Goal: Navigation & Orientation: Find specific page/section

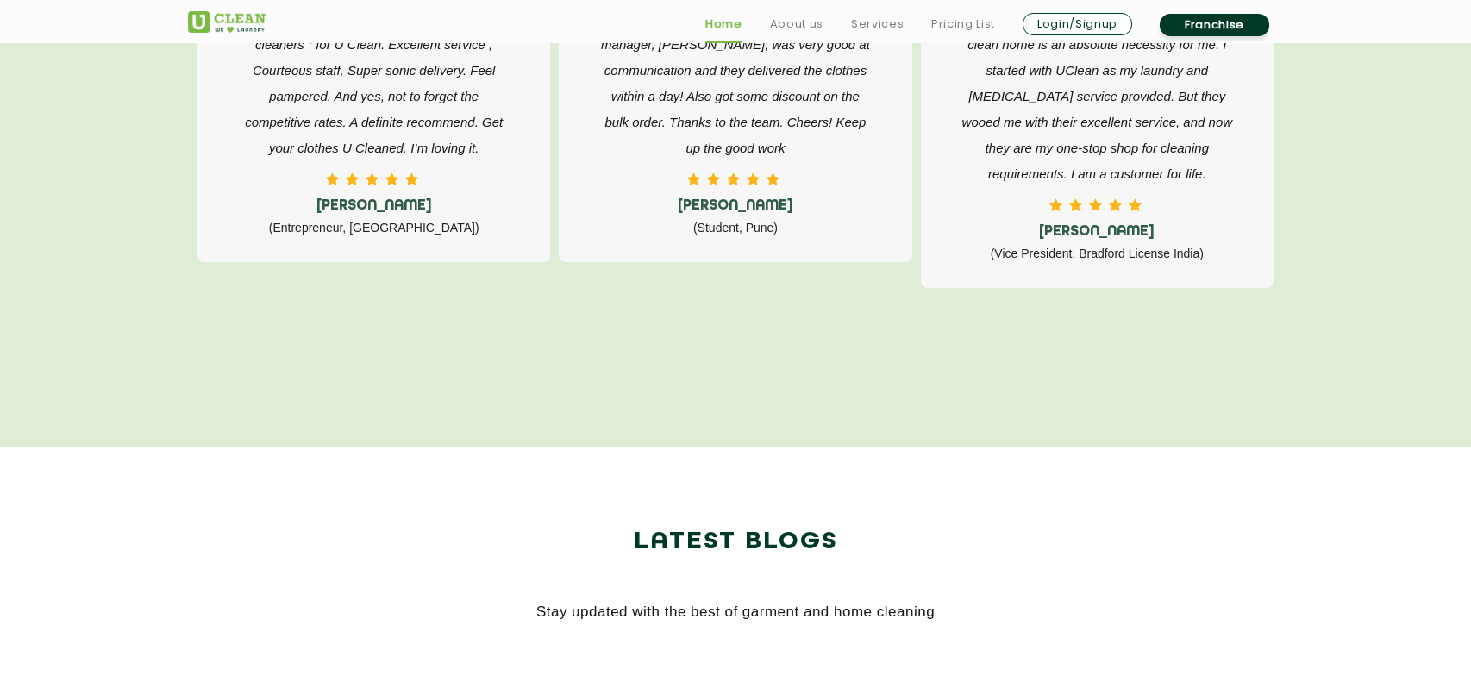
scroll to position [4926, 0]
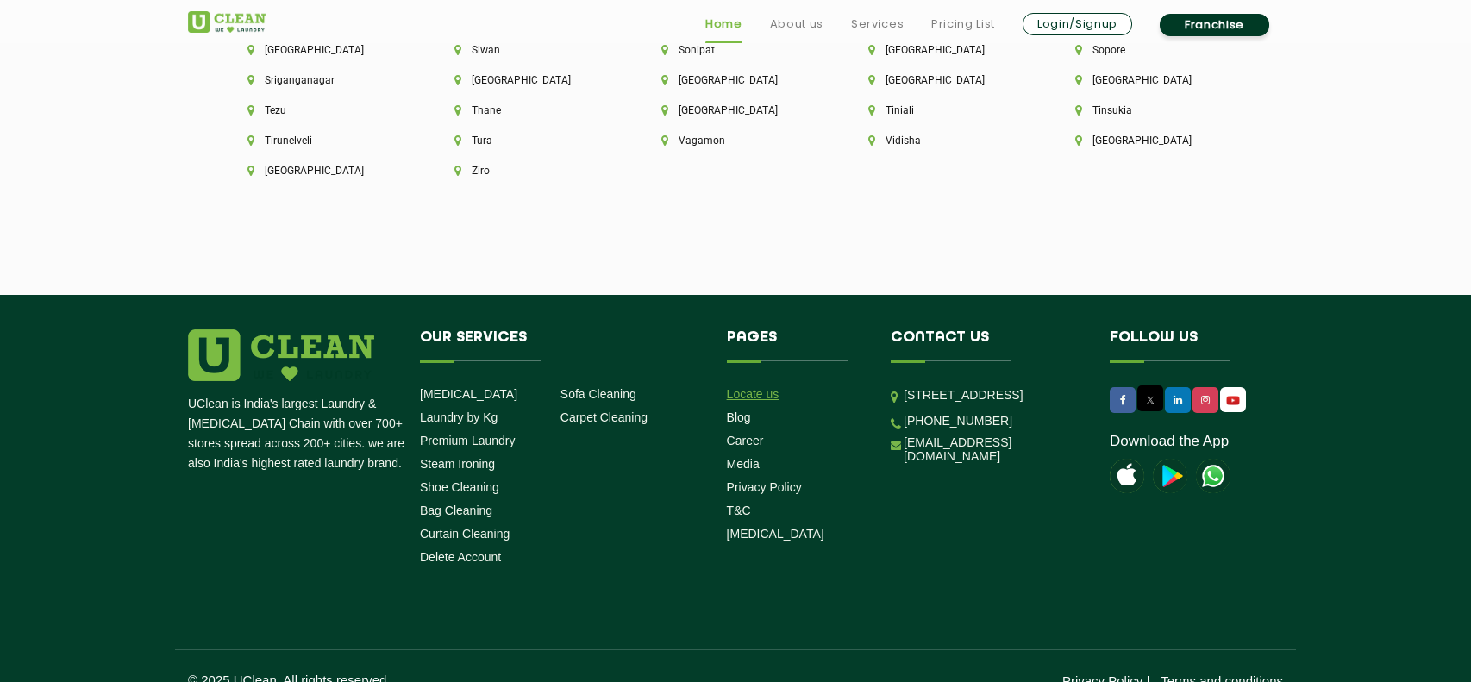
click at [774, 387] on link "Locate us" at bounding box center [753, 394] width 53 height 14
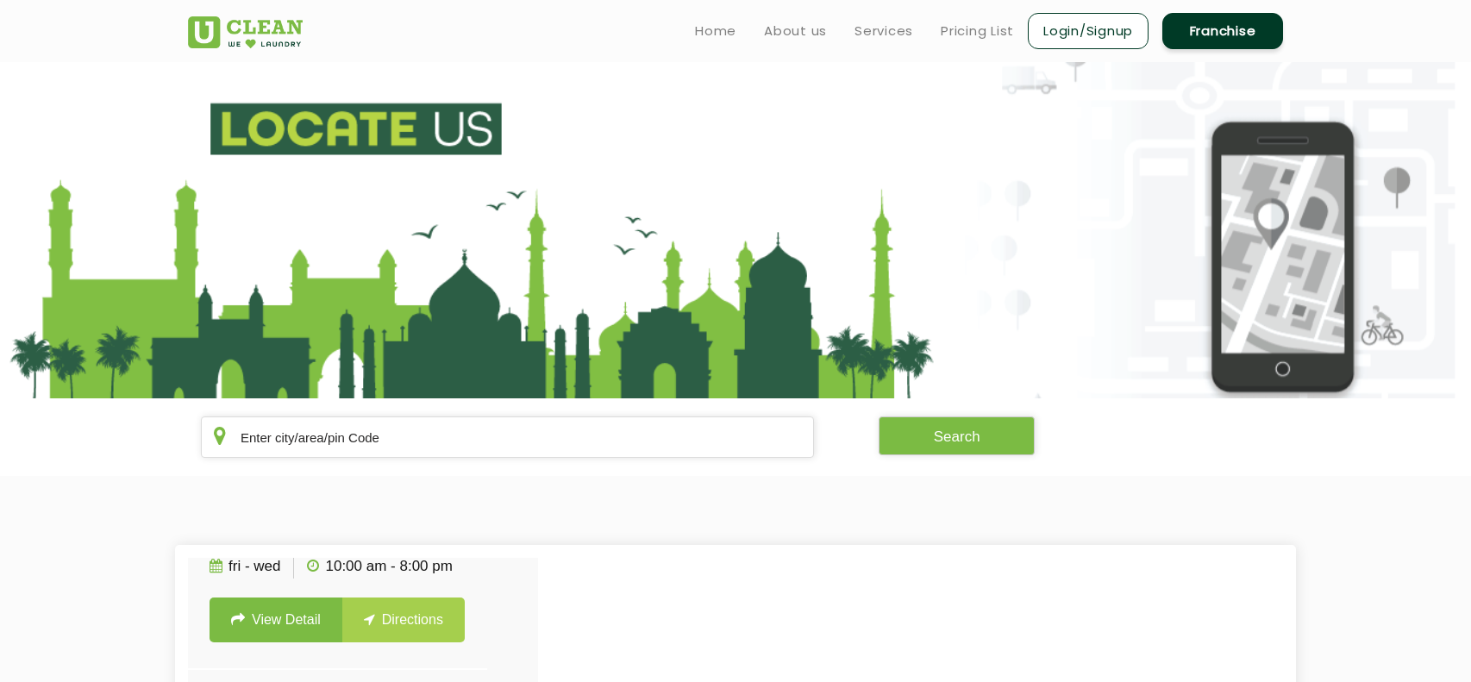
click at [1237, 26] on link "Franchise" at bounding box center [1222, 31] width 121 height 36
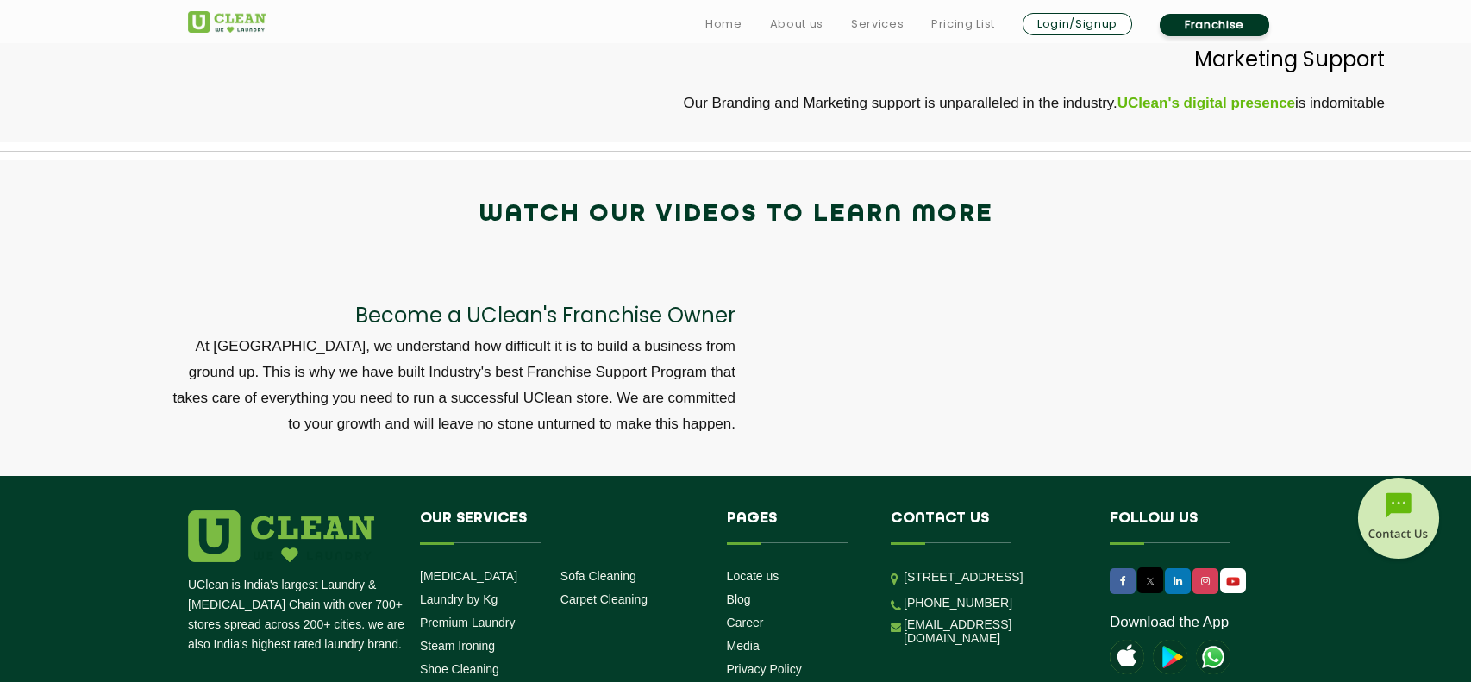
scroll to position [5736, 0]
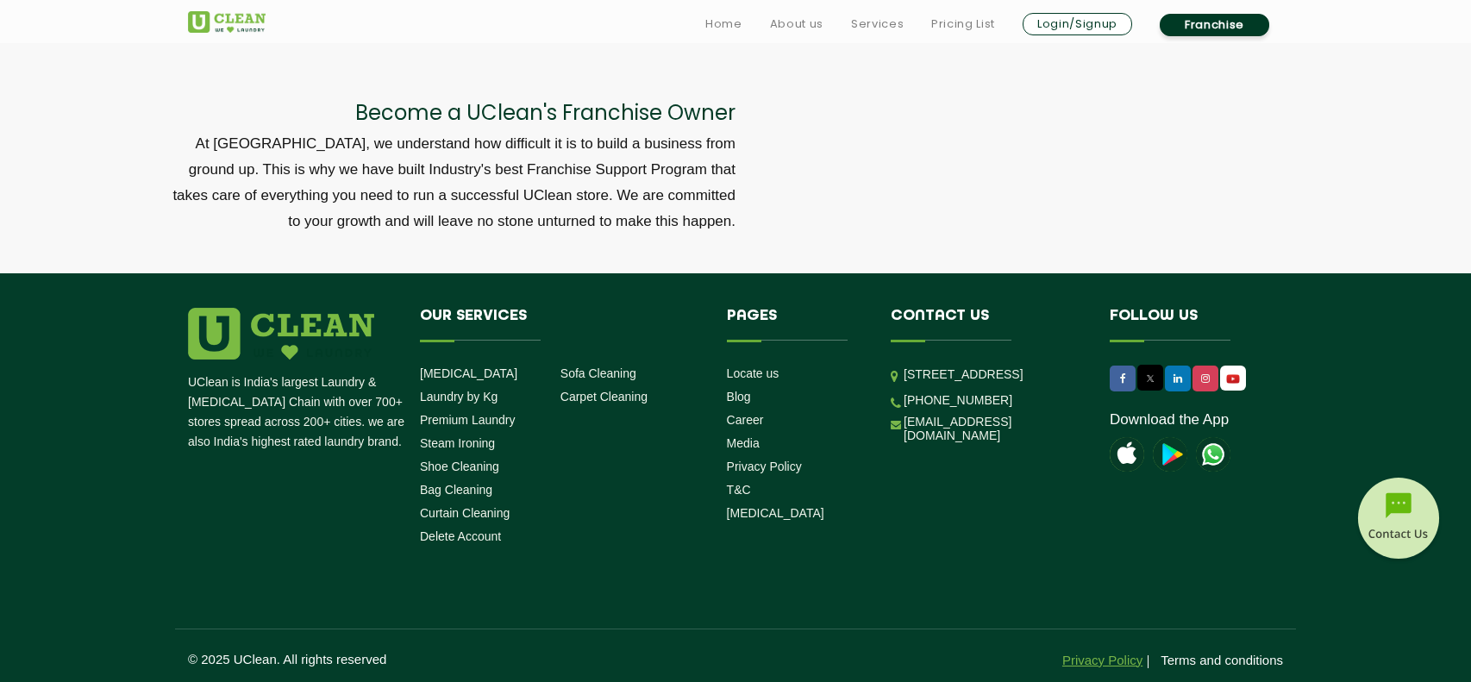
click at [1101, 653] on link "Privacy Policy" at bounding box center [1102, 660] width 80 height 15
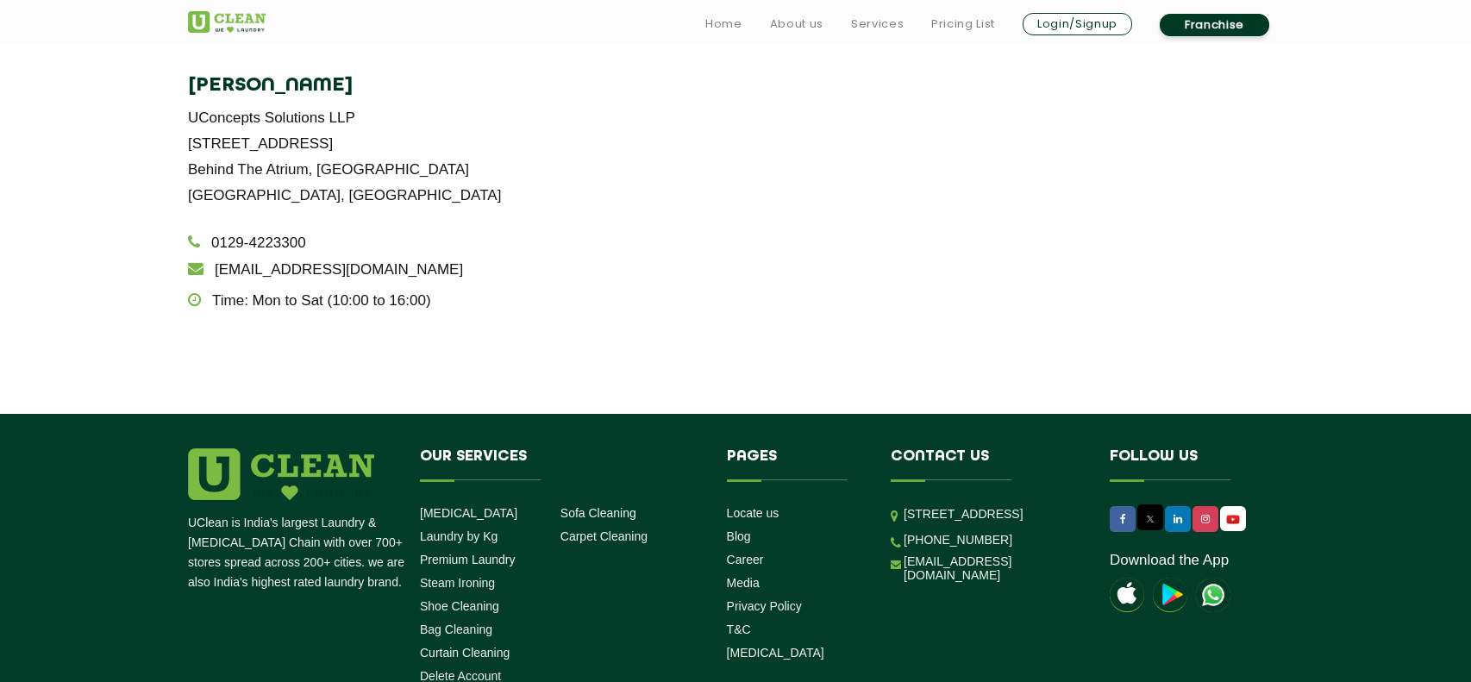
scroll to position [3490, 0]
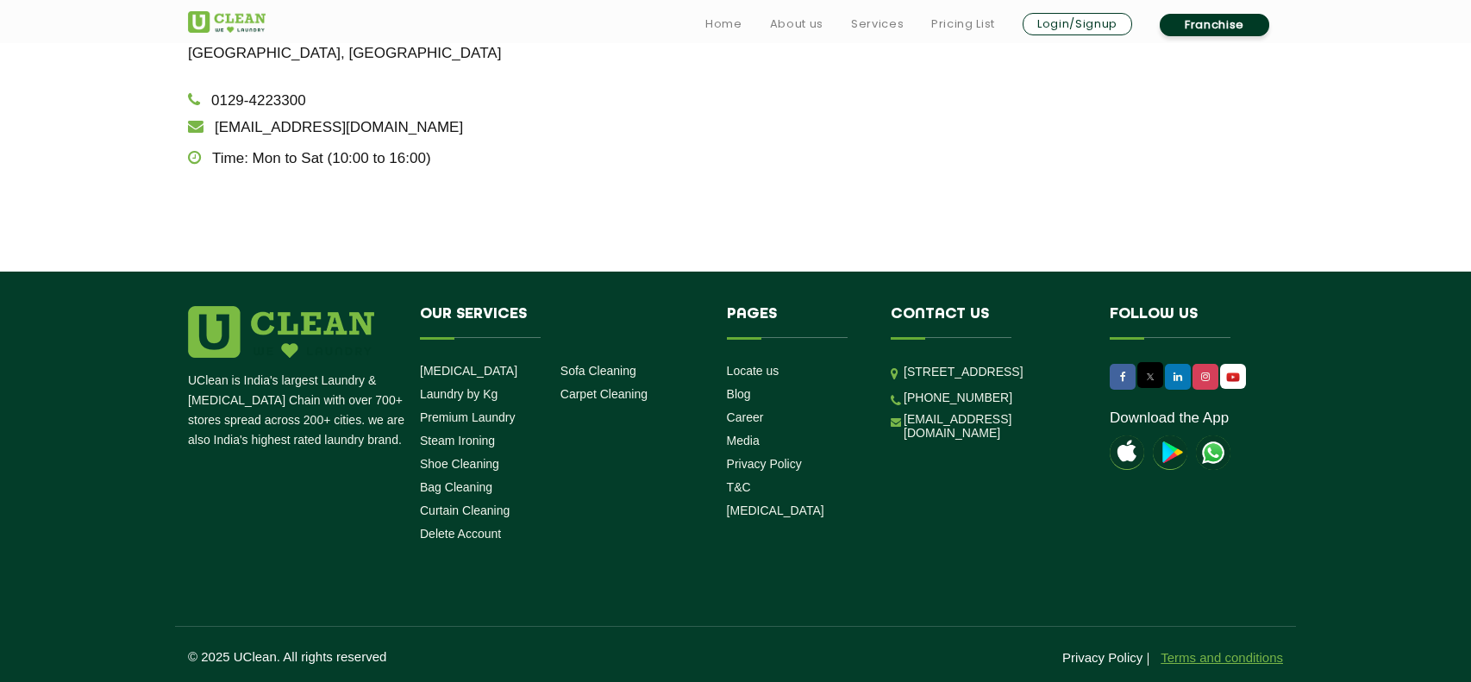
click at [1210, 651] on link "Terms and conditions" at bounding box center [1221, 657] width 122 height 15
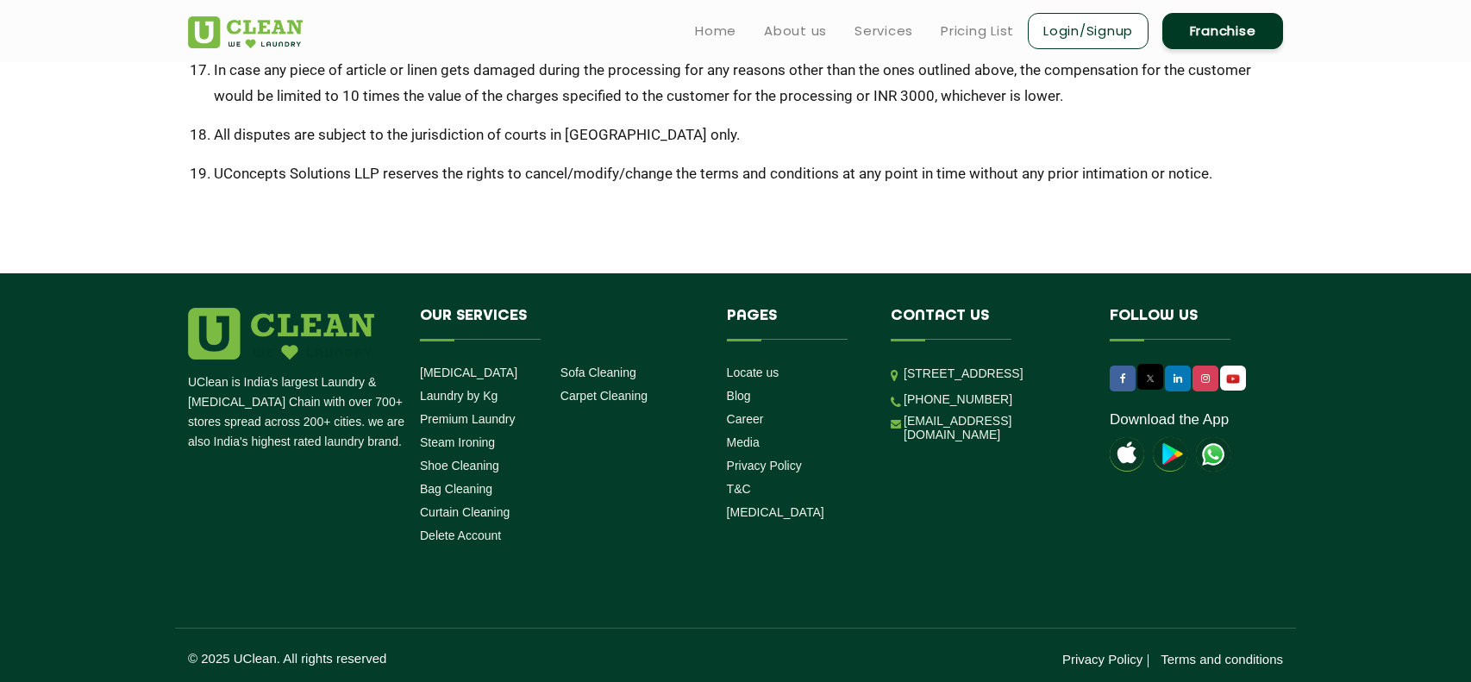
scroll to position [792, 0]
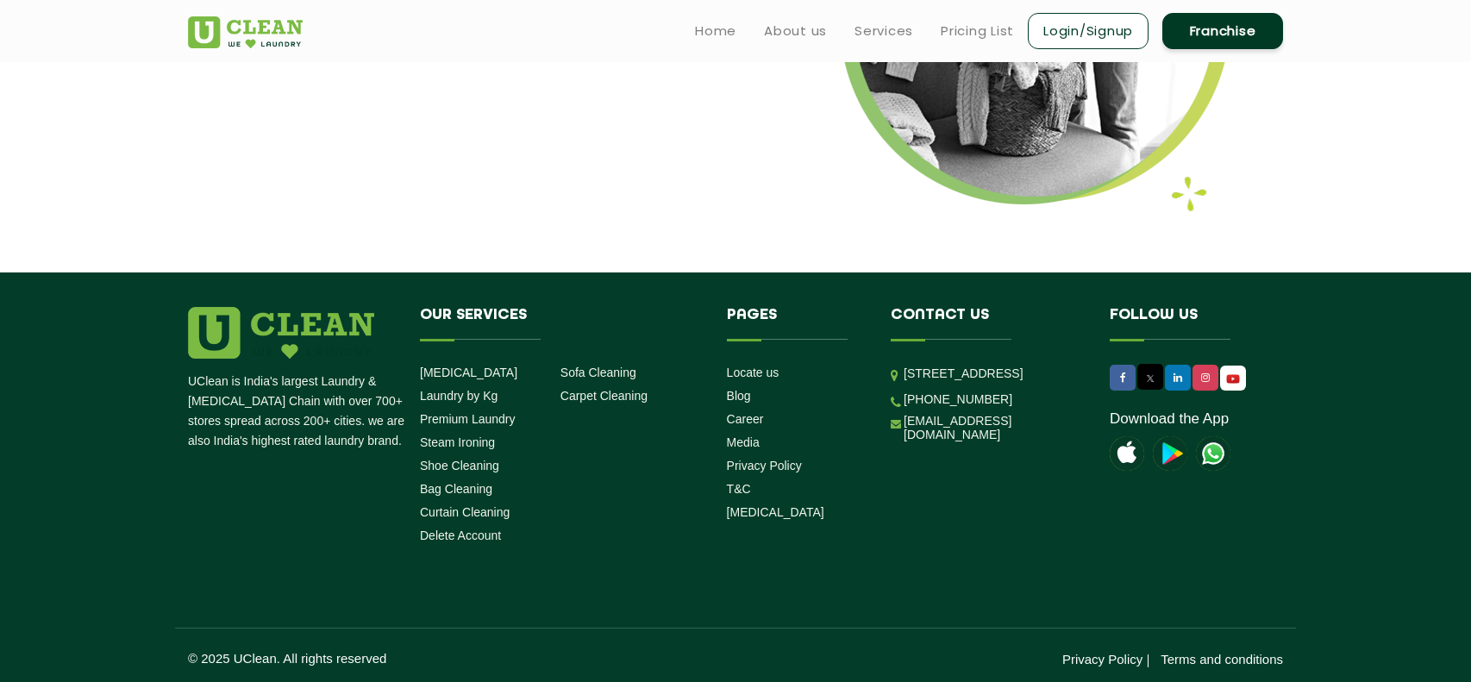
scroll to position [1421, 0]
